Goal: Communication & Community: Answer question/provide support

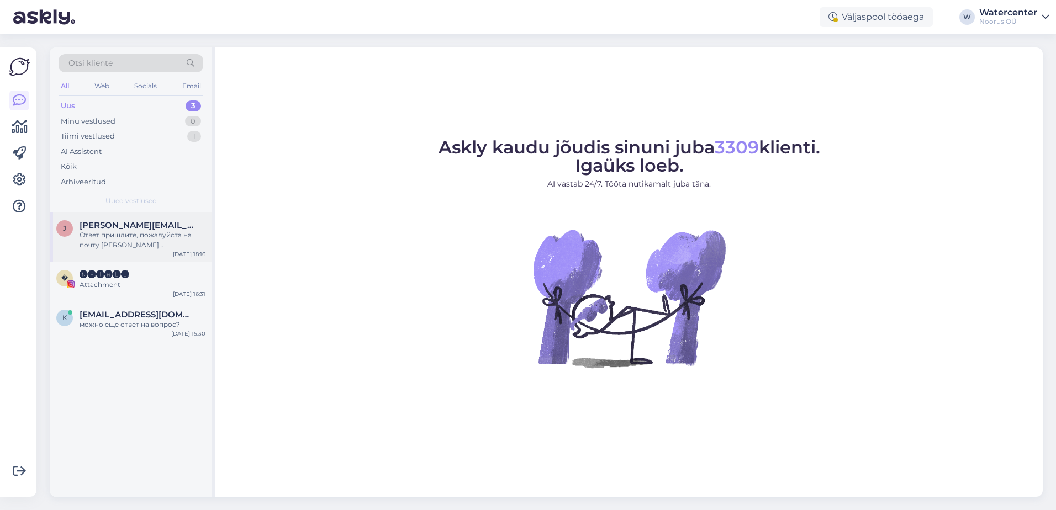
click at [133, 229] on span "[PERSON_NAME][EMAIL_ADDRESS][DOMAIN_NAME]" at bounding box center [137, 225] width 115 height 10
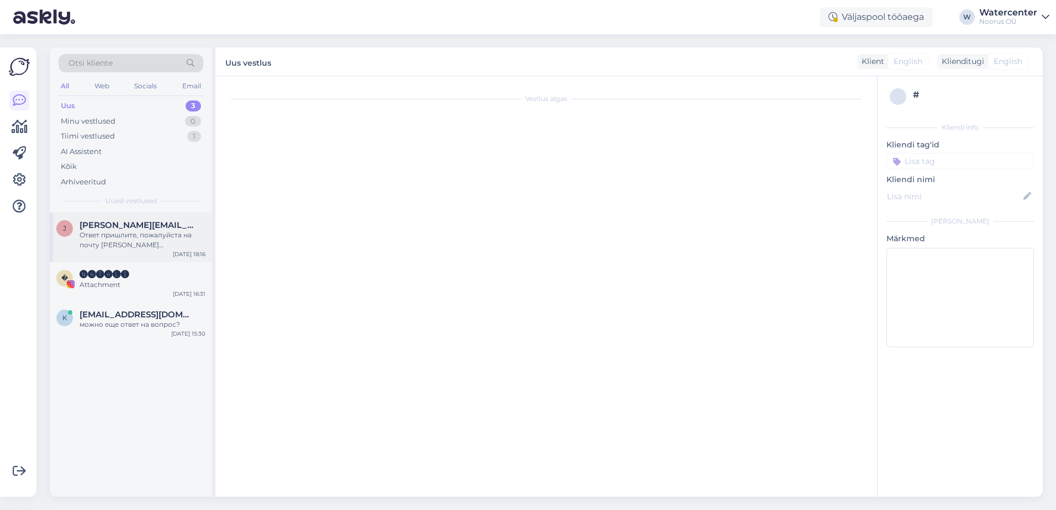
scroll to position [149, 0]
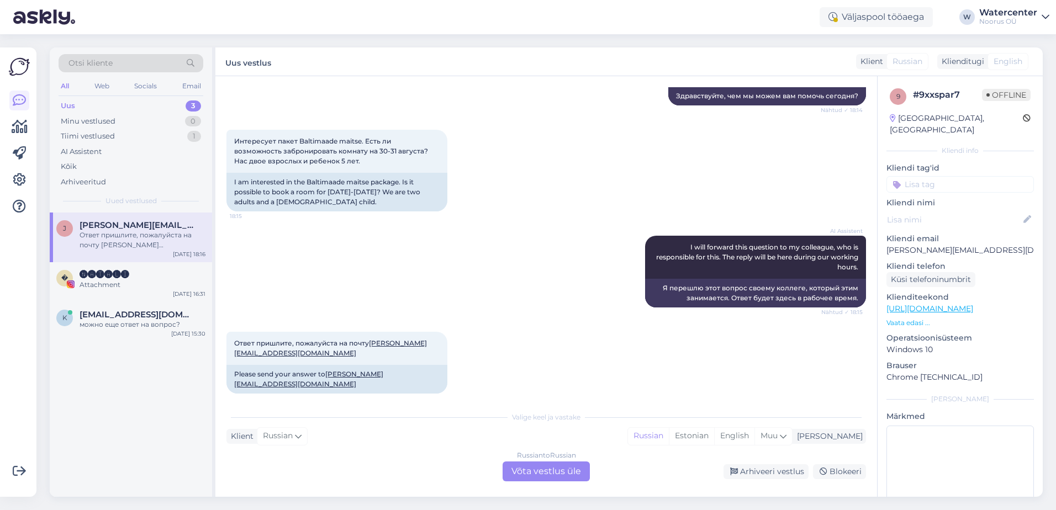
drag, startPoint x: 521, startPoint y: 471, endPoint x: 448, endPoint y: 354, distance: 138.3
click at [521, 471] on div "Russian to Russian Võta vestlus üle" at bounding box center [546, 472] width 87 height 20
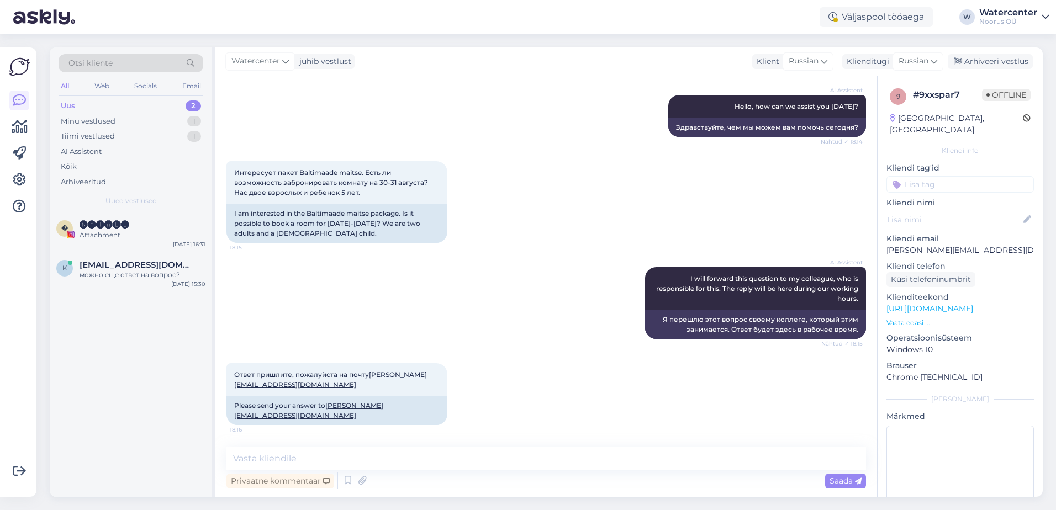
scroll to position [107, 0]
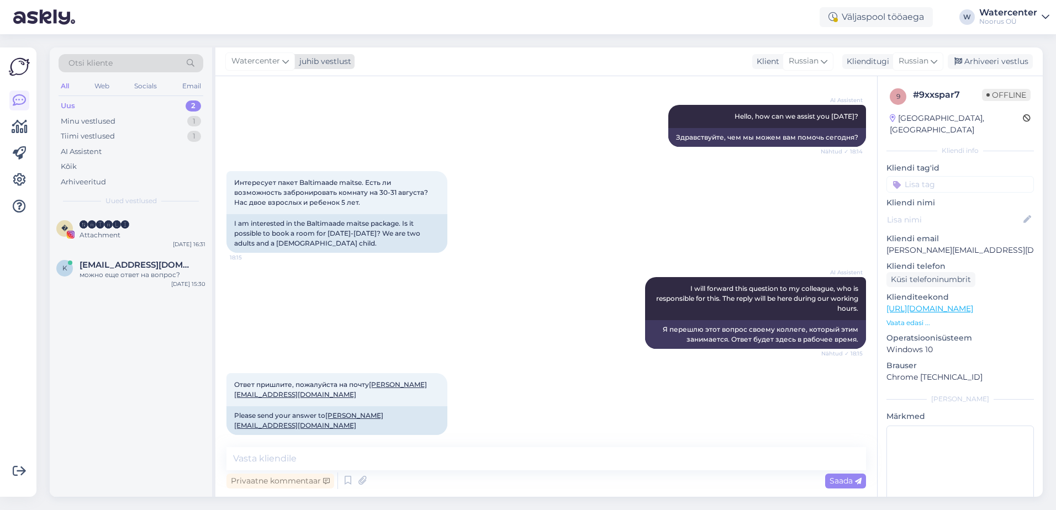
click at [244, 61] on span "Watercenter" at bounding box center [255, 61] width 49 height 12
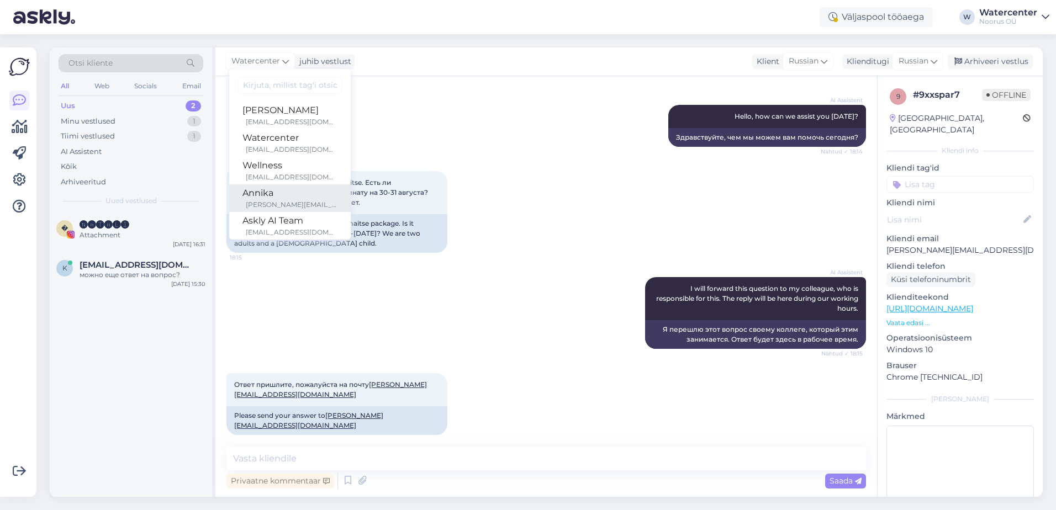
click at [272, 198] on div "Annika" at bounding box center [290, 193] width 95 height 13
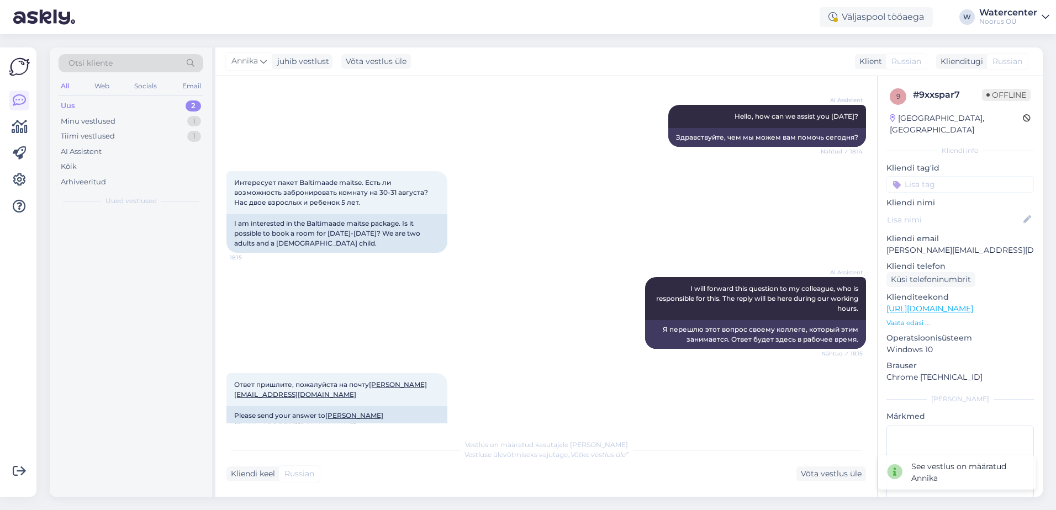
scroll to position [121, 0]
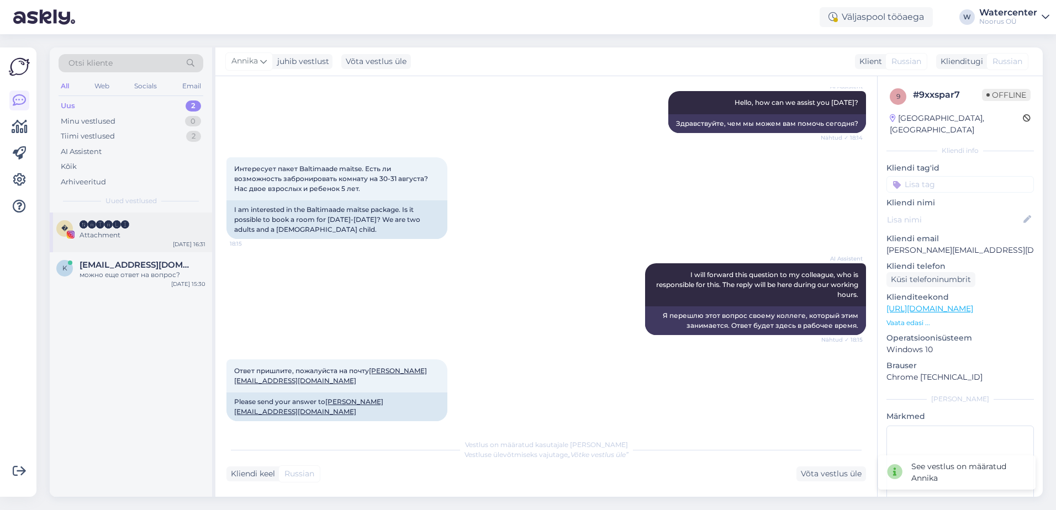
click at [164, 231] on div "Attachment" at bounding box center [143, 235] width 126 height 10
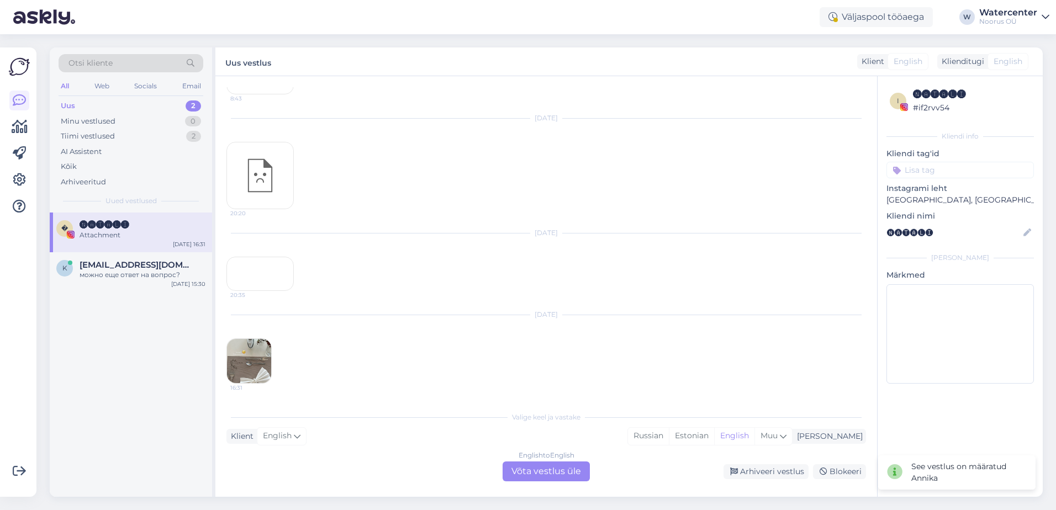
scroll to position [452, 0]
click at [255, 361] on img at bounding box center [249, 361] width 44 height 44
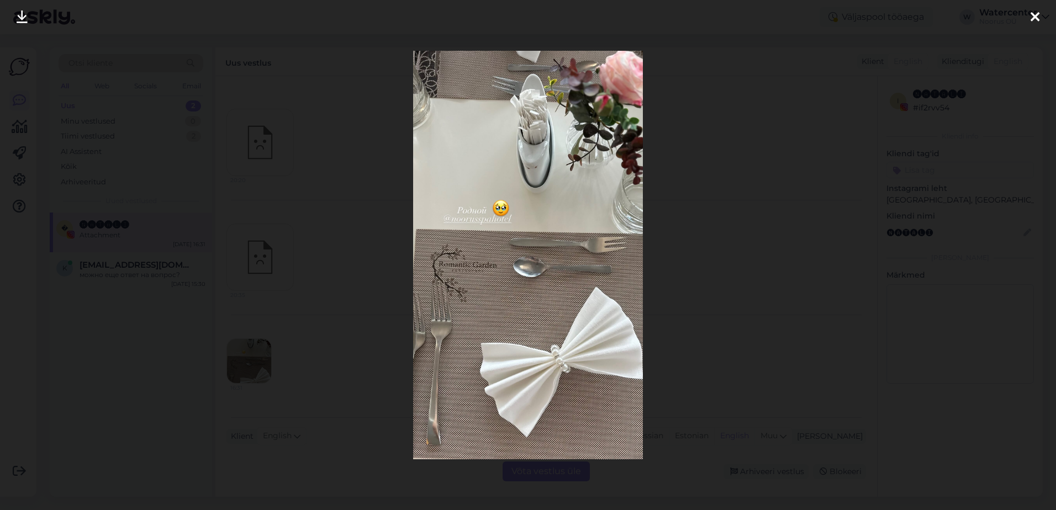
click at [1035, 9] on div at bounding box center [1035, 17] width 22 height 35
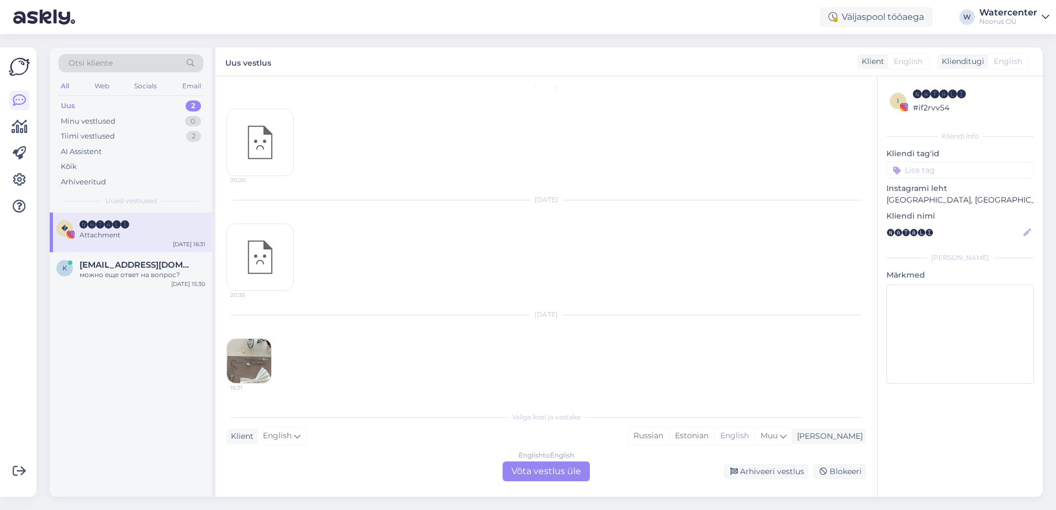
click at [266, 268] on div "20:35" at bounding box center [259, 257] width 67 height 67
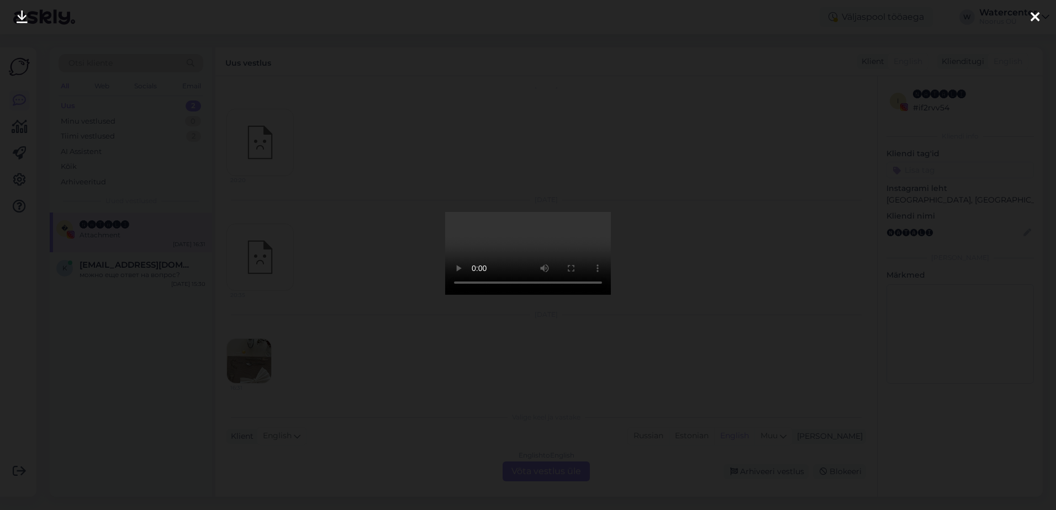
click at [660, 143] on div at bounding box center [528, 255] width 1056 height 510
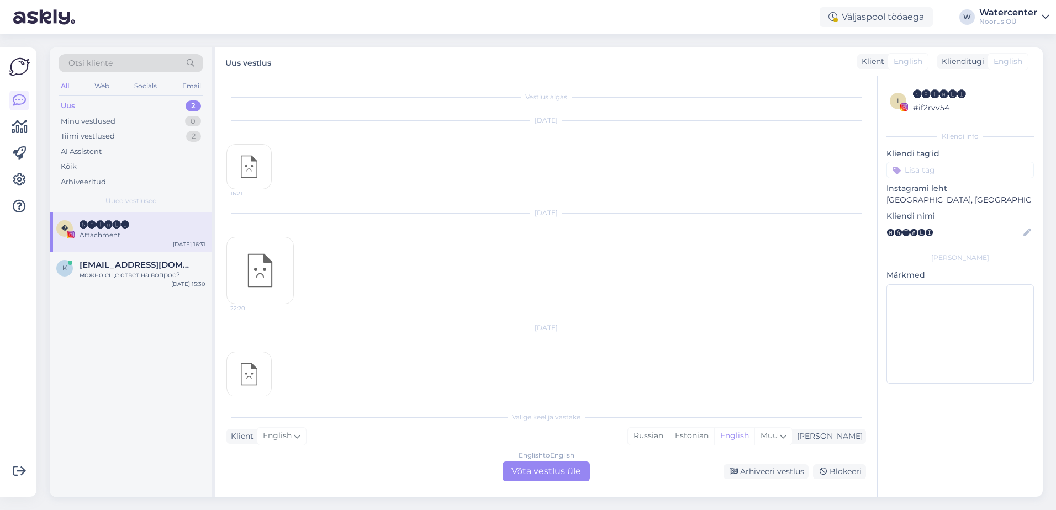
scroll to position [0, 0]
click at [552, 463] on div "English to English Võta vestlus üle" at bounding box center [546, 472] width 87 height 20
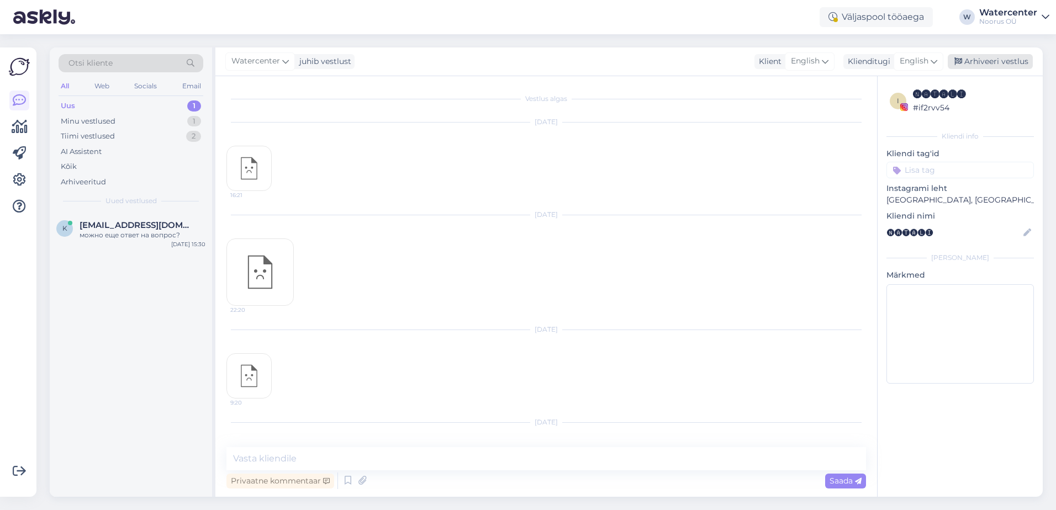
click at [985, 57] on div "Arhiveeri vestlus" at bounding box center [990, 61] width 85 height 15
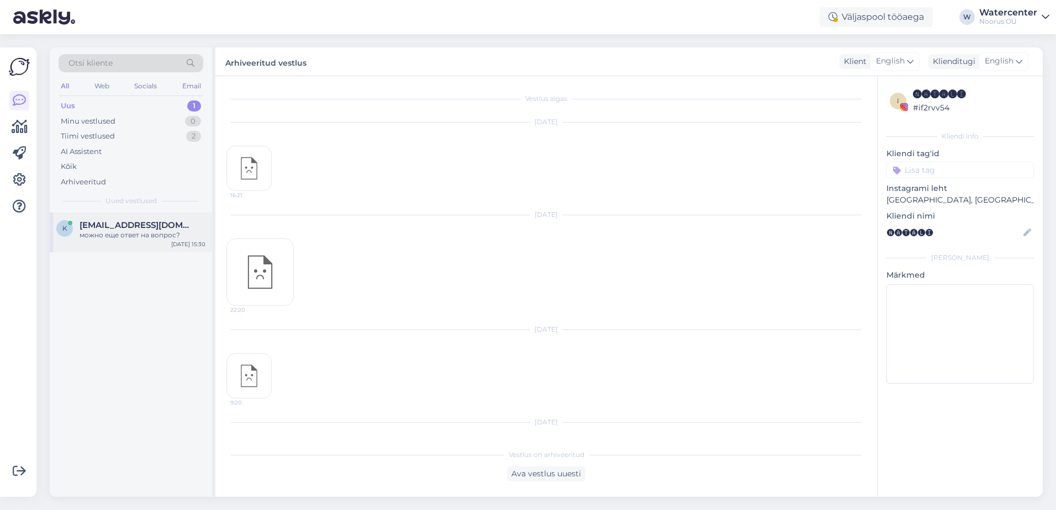
click at [102, 232] on div "можно еще ответ на вопрос?" at bounding box center [143, 235] width 126 height 10
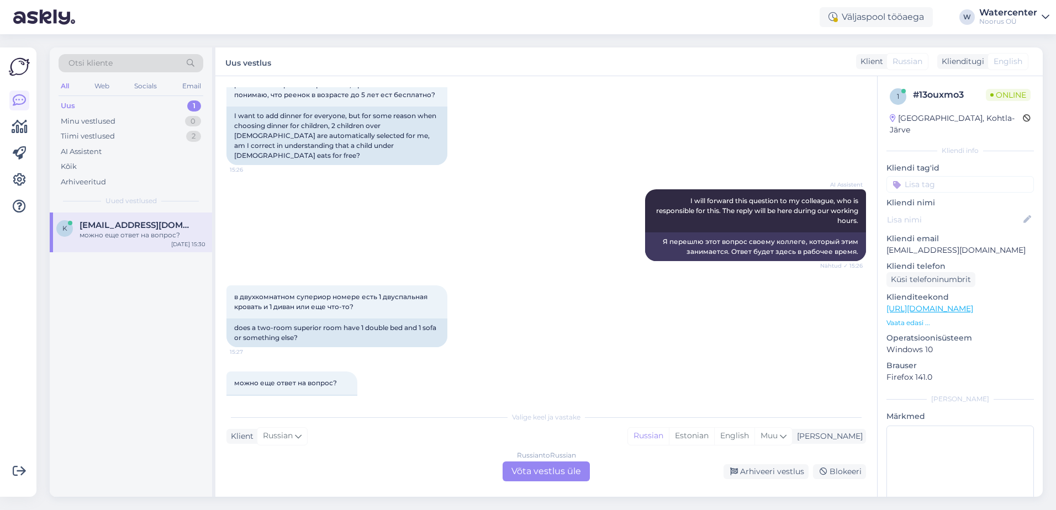
click at [546, 466] on div "Russian to Russian Võta vestlus üle" at bounding box center [546, 472] width 87 height 20
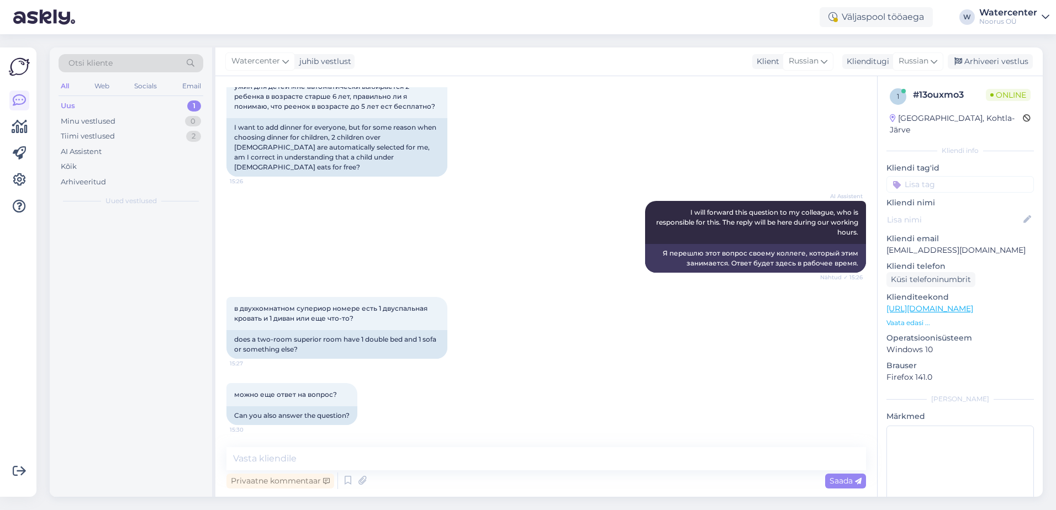
scroll to position [667, 0]
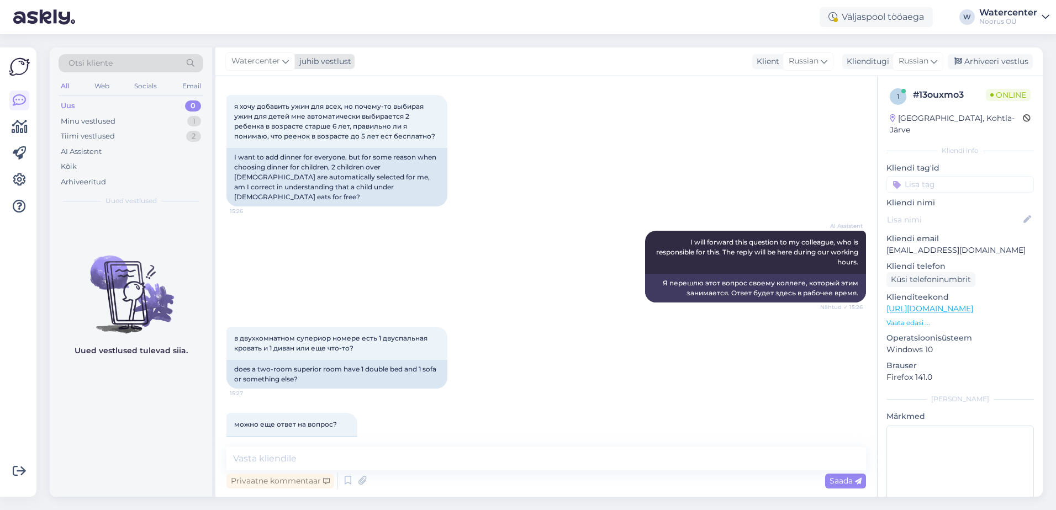
click at [270, 62] on span "Watercenter" at bounding box center [255, 61] width 49 height 12
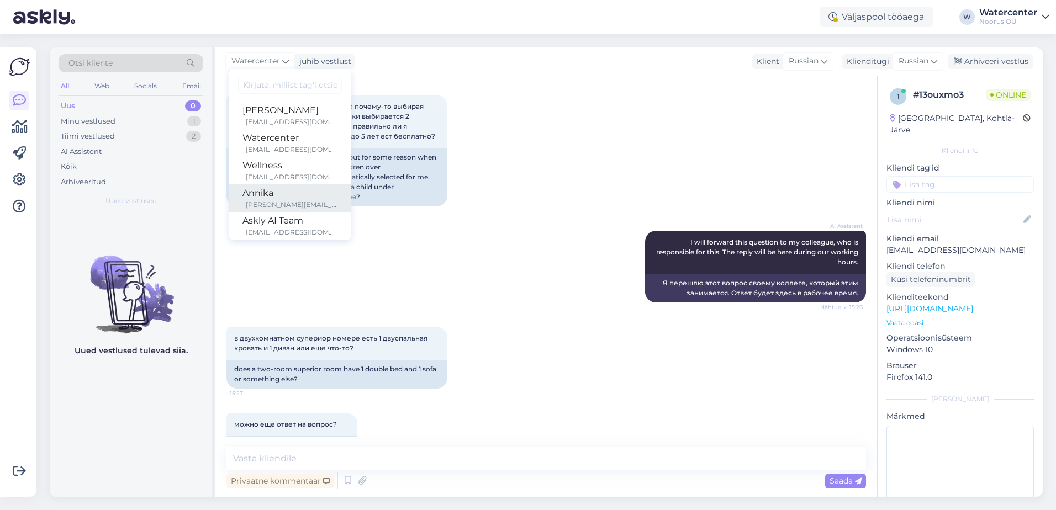
click at [265, 193] on div "Annika" at bounding box center [290, 193] width 95 height 13
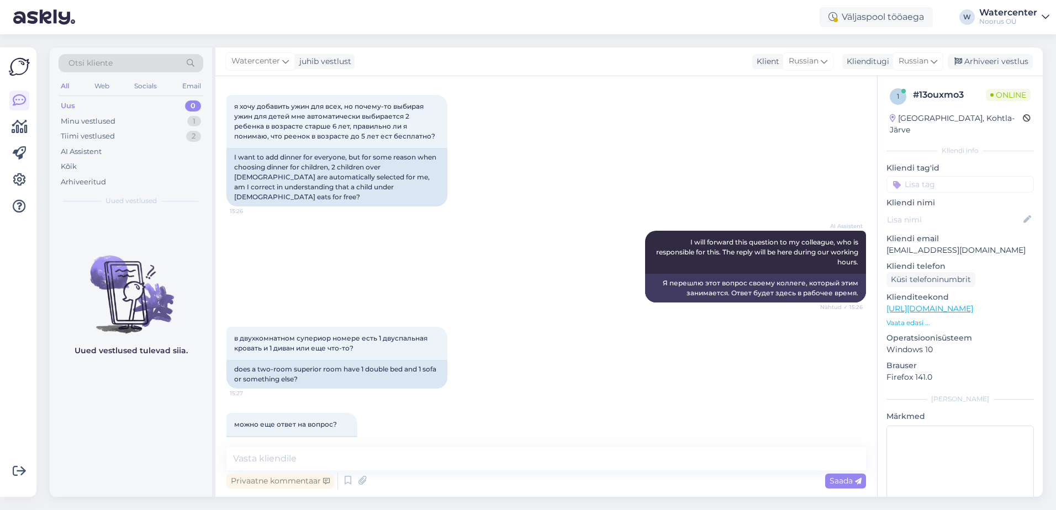
scroll to position [681, 0]
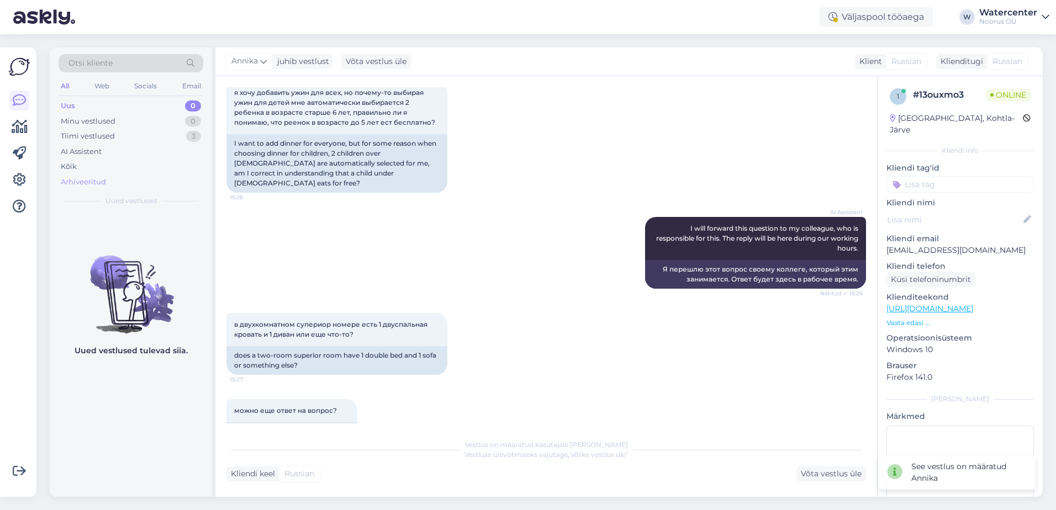
click at [80, 188] on div "Arhiveeritud" at bounding box center [131, 182] width 145 height 15
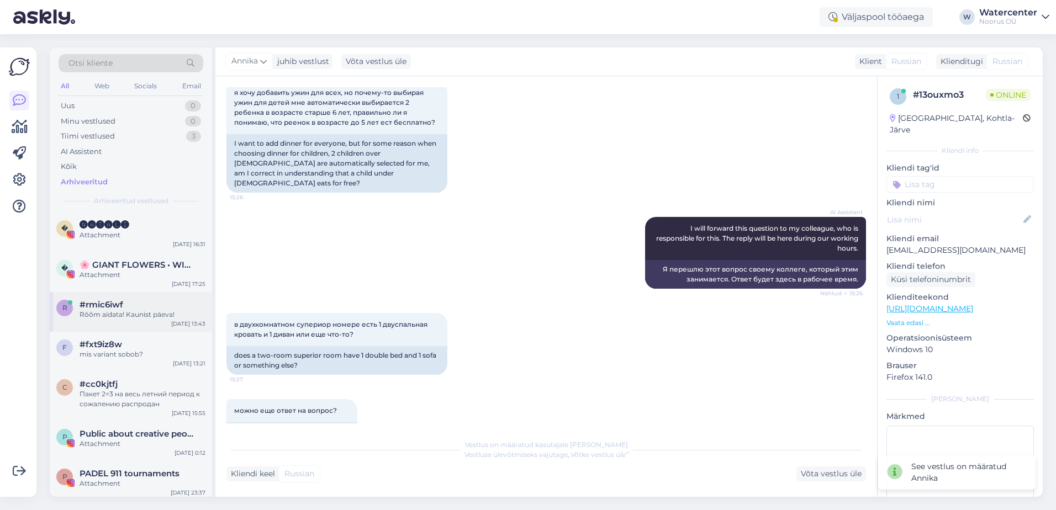
click at [129, 314] on div "Rõõm aidata! Kaunist päeva!" at bounding box center [143, 315] width 126 height 10
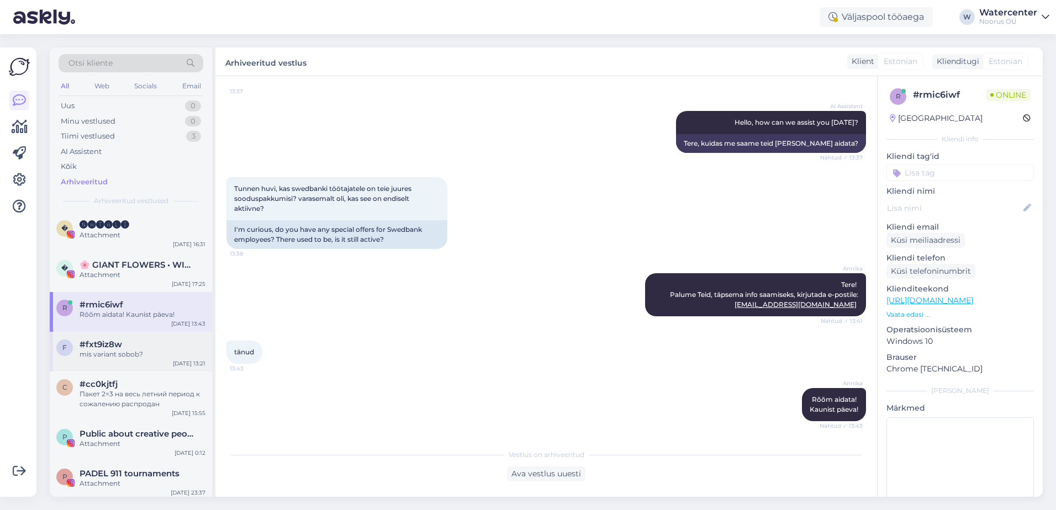
click at [119, 357] on div "mis variant sobob?" at bounding box center [143, 355] width 126 height 10
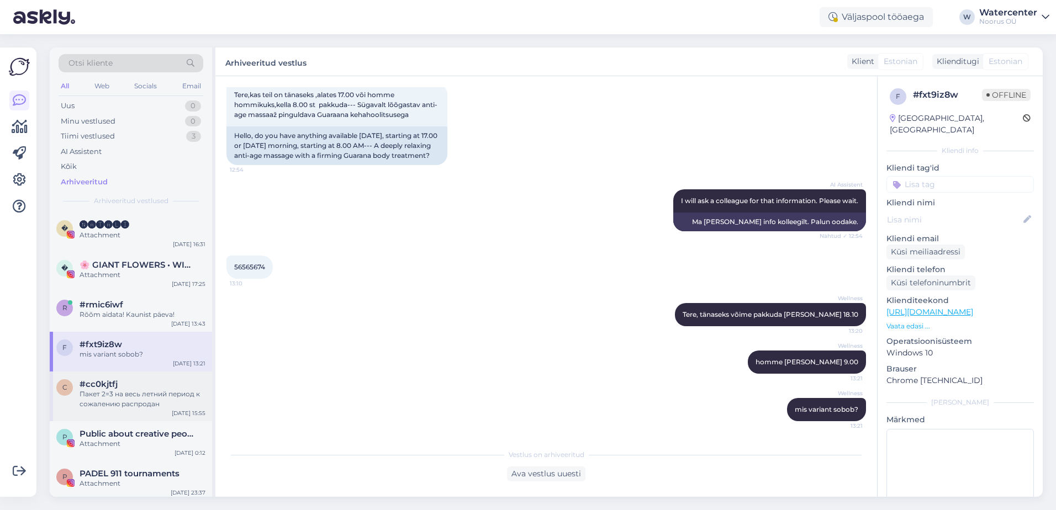
click at [123, 397] on div "Пакет 2=3 на весь летний период к сожалению распродан" at bounding box center [143, 399] width 126 height 20
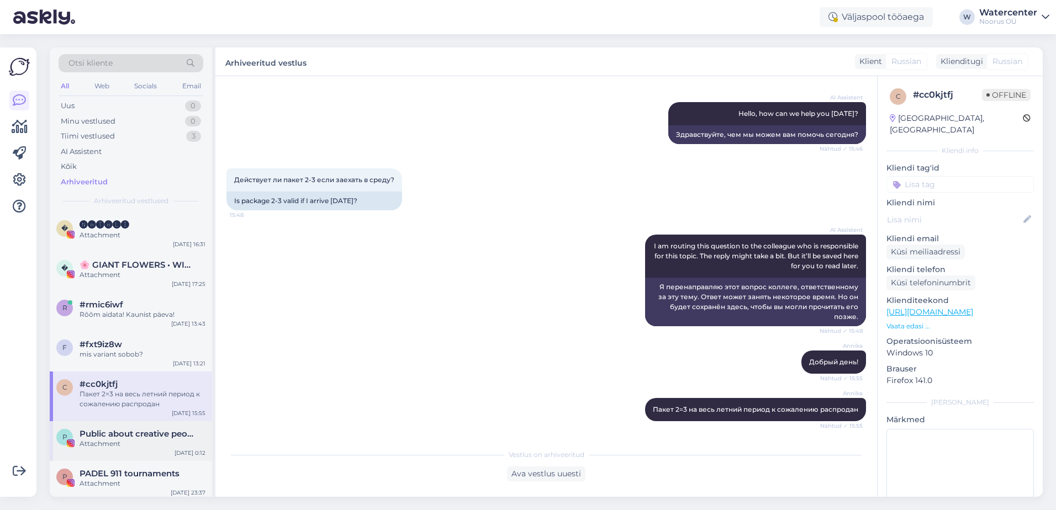
click at [122, 445] on div "Attachment" at bounding box center [143, 444] width 126 height 10
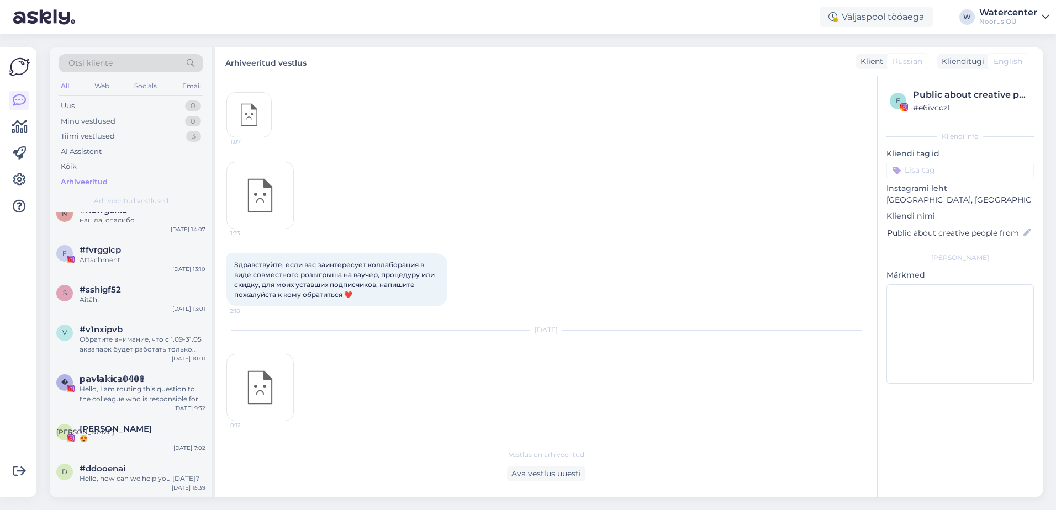
scroll to position [442, 0]
